Goal: Task Accomplishment & Management: Use online tool/utility

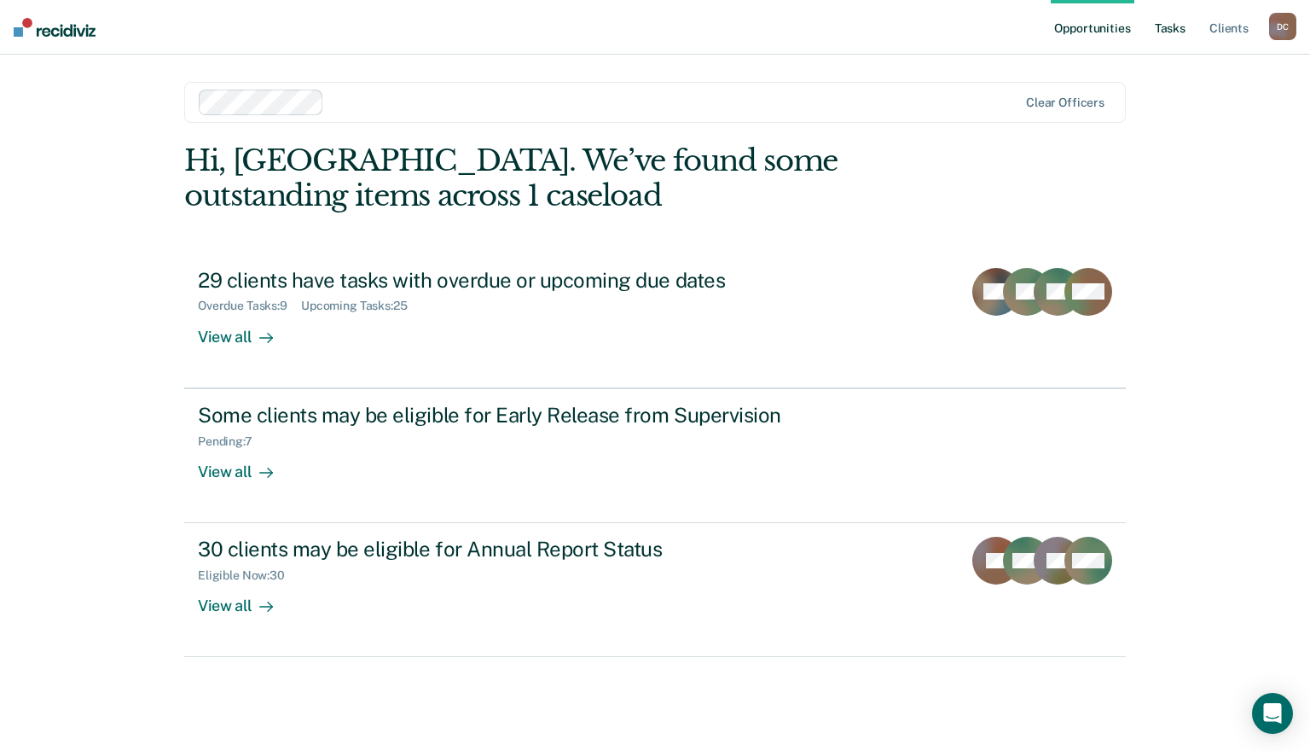
click at [1177, 30] on link "Tasks" at bounding box center [1170, 27] width 38 height 55
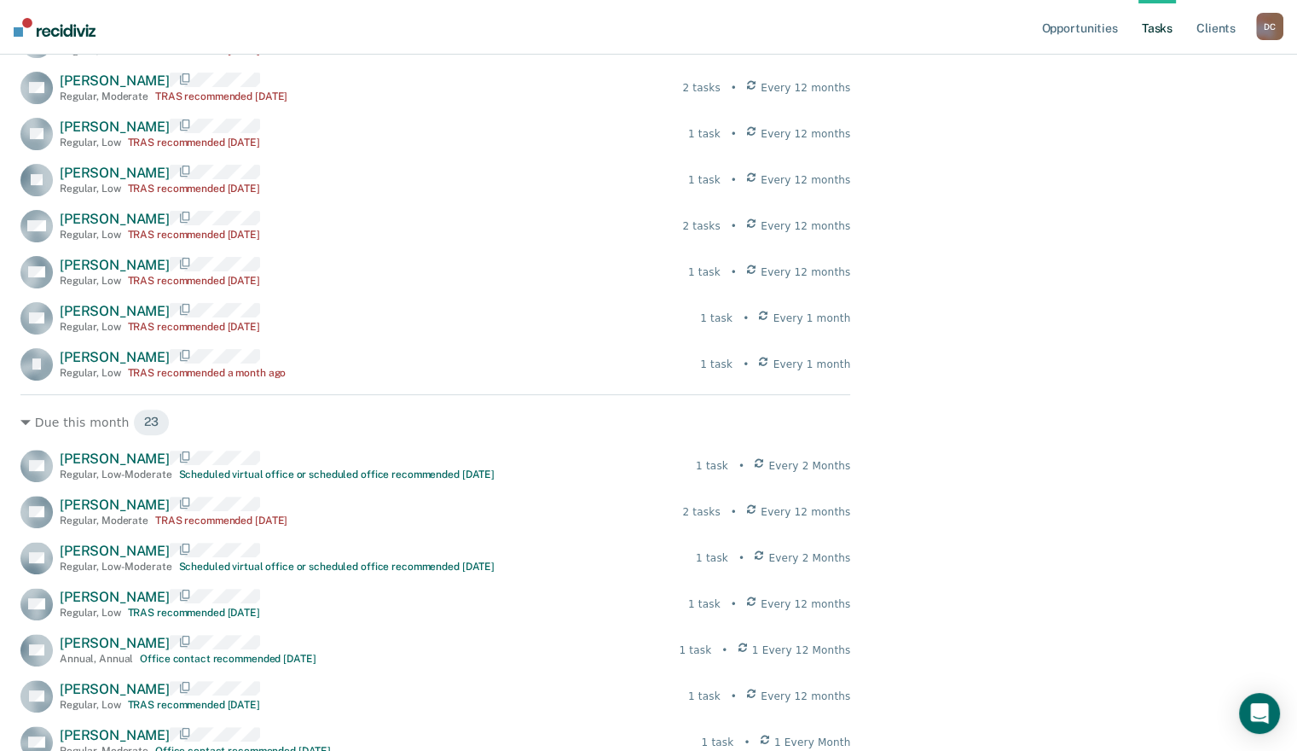
scroll to position [512, 0]
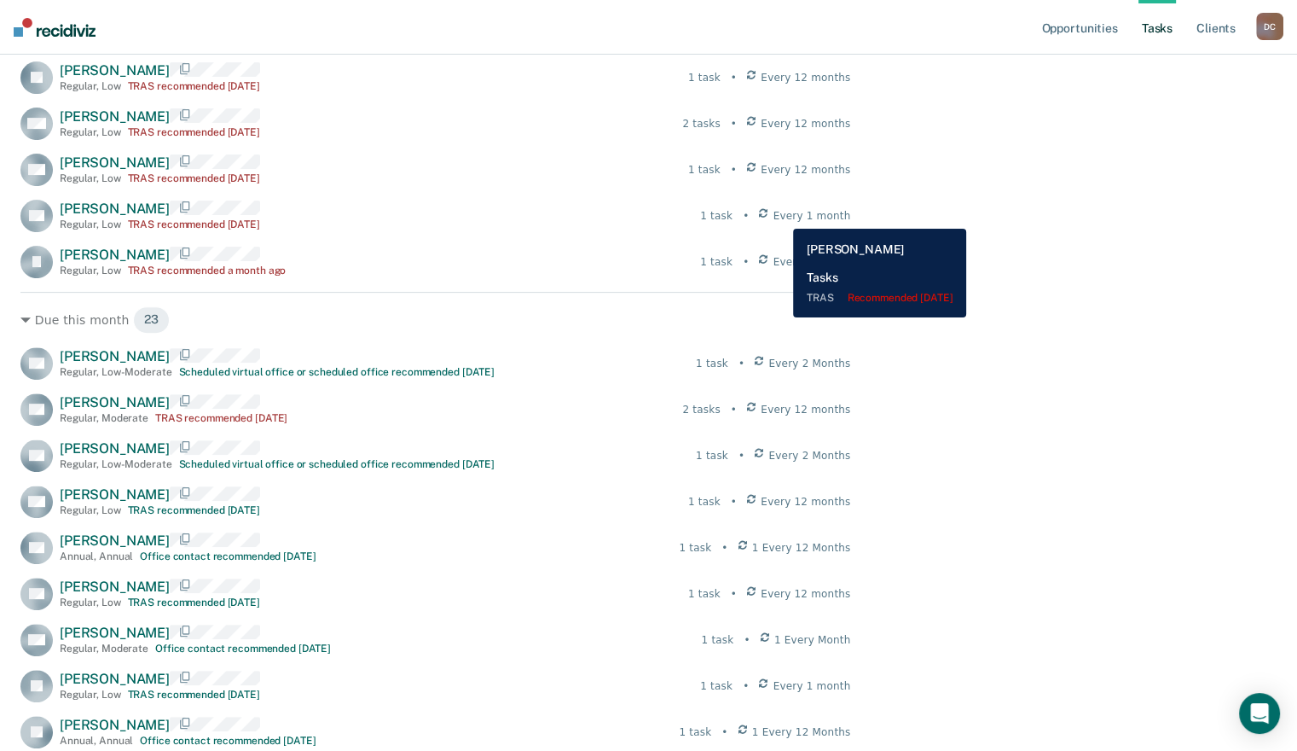
click at [768, 216] on icon at bounding box center [763, 215] width 9 height 15
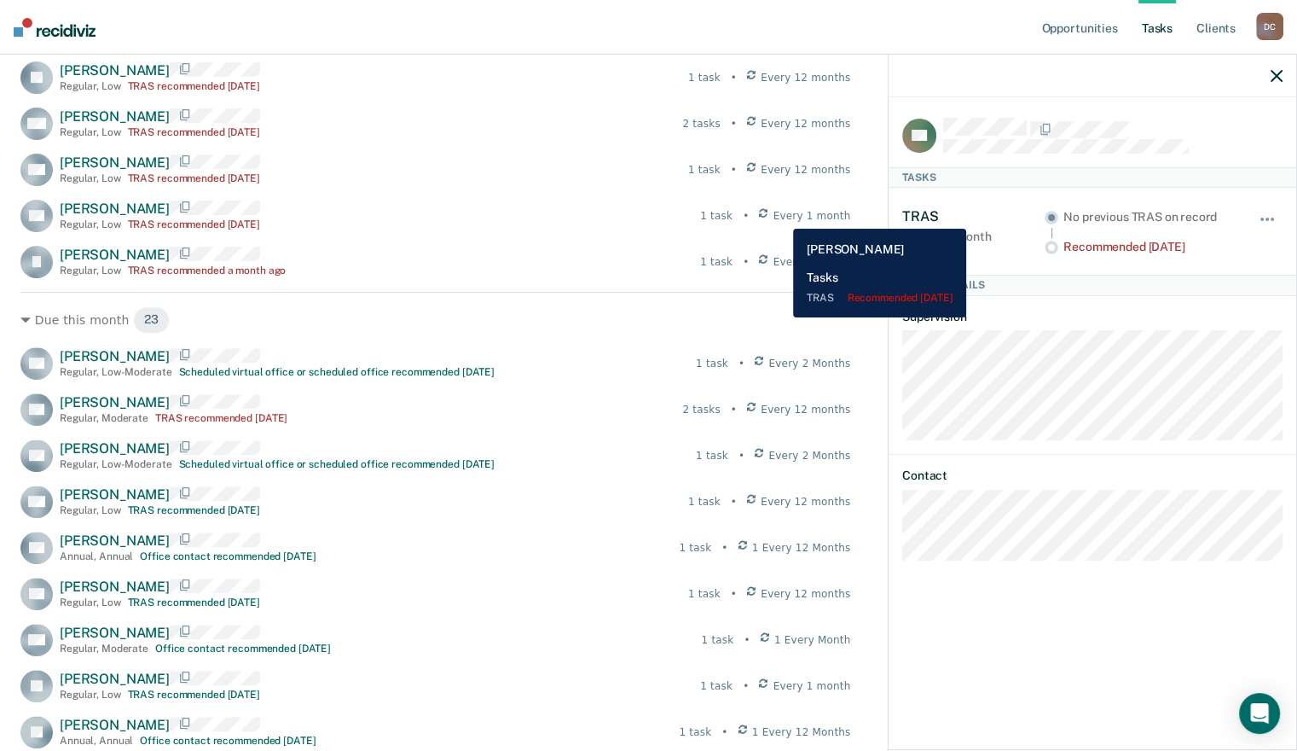
click at [768, 216] on icon at bounding box center [763, 215] width 9 height 15
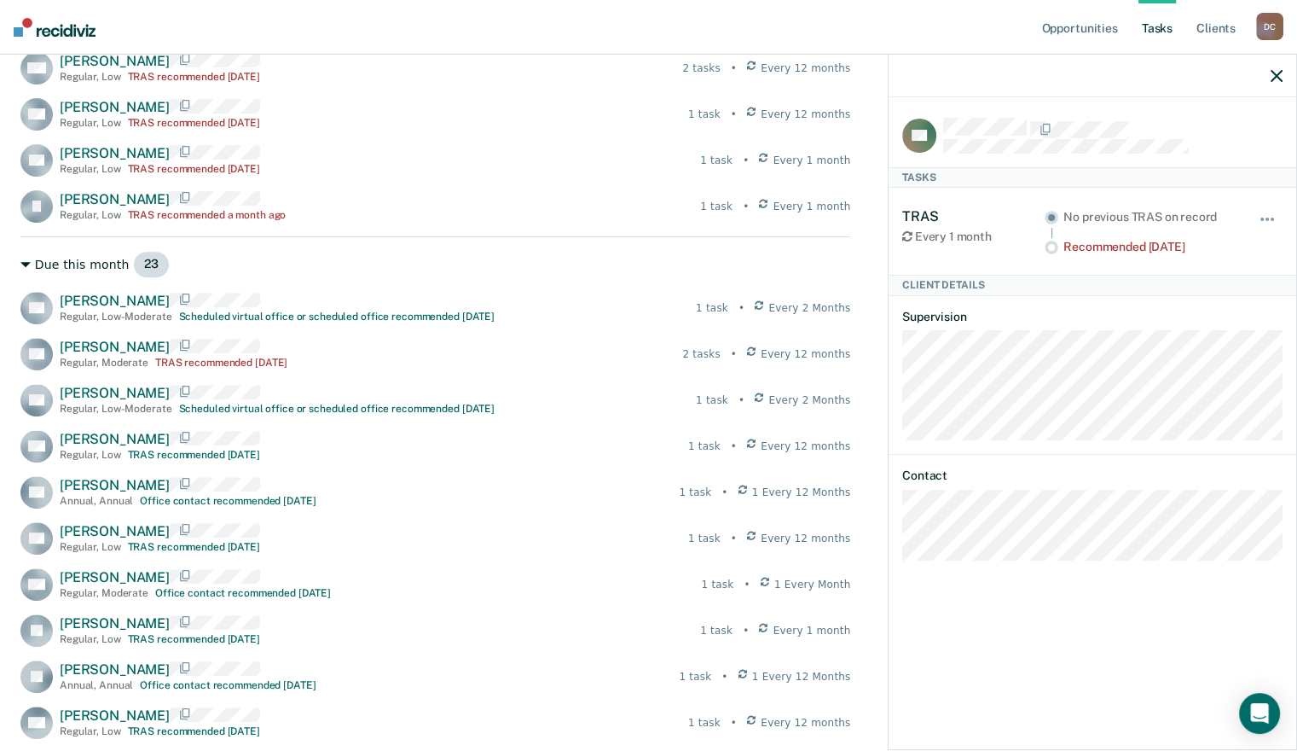
scroll to position [682, 0]
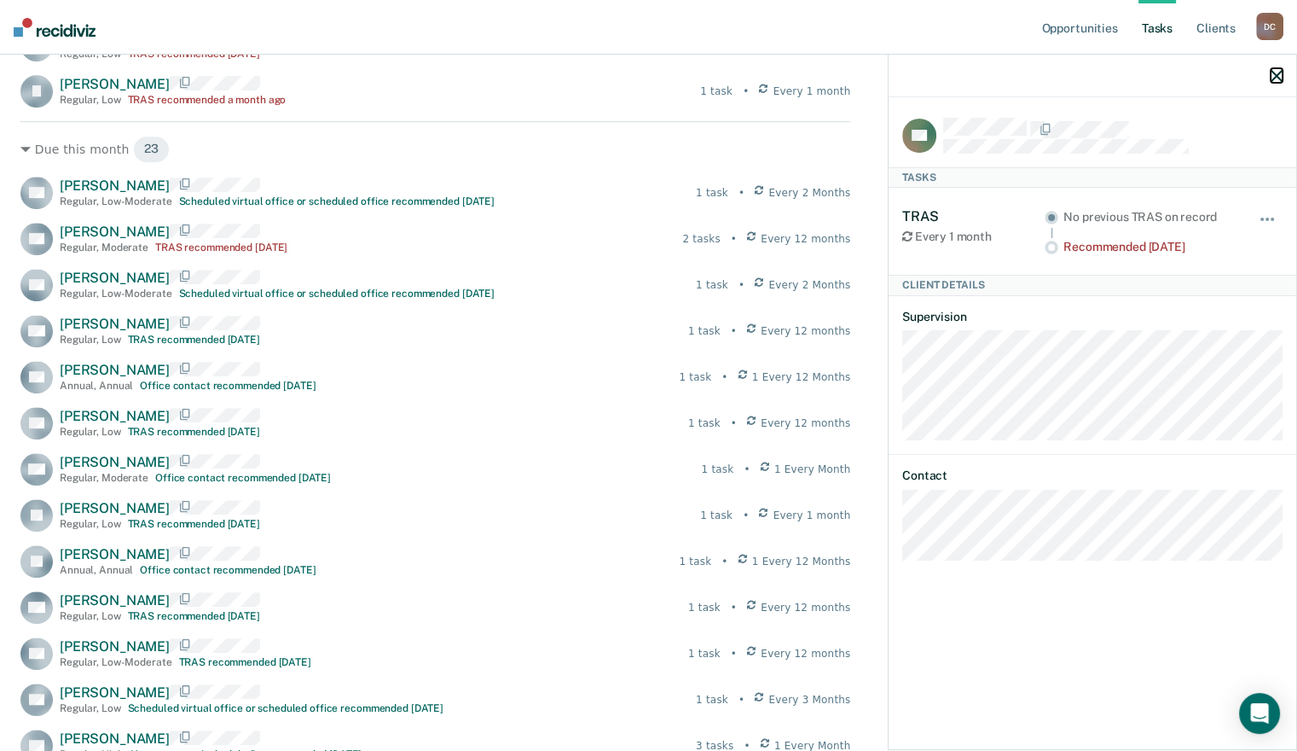
click at [1276, 76] on icon "button" at bounding box center [1277, 76] width 12 height 12
